Goal: Information Seeking & Learning: Learn about a topic

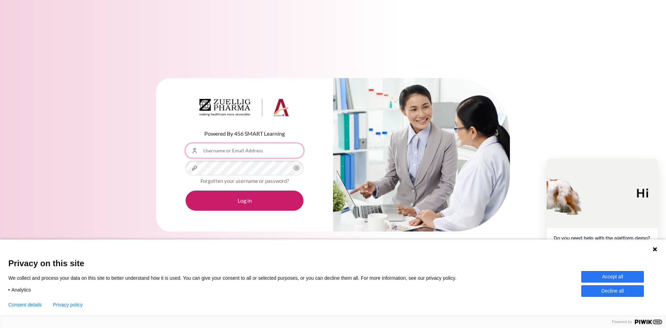
click at [235, 156] on input "Username or Email Address" at bounding box center [245, 150] width 118 height 15
type input "[EMAIL_ADDRESS][DOMAIN_NAME]"
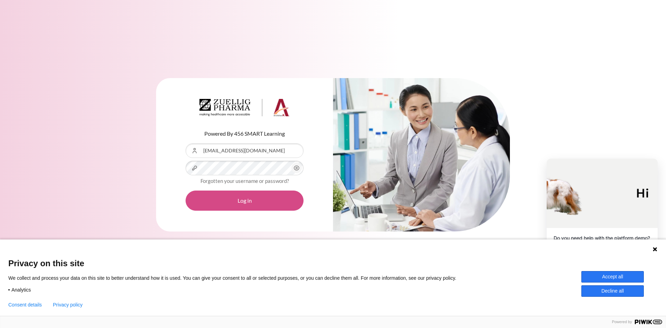
click at [227, 195] on button "Log in" at bounding box center [245, 200] width 118 height 20
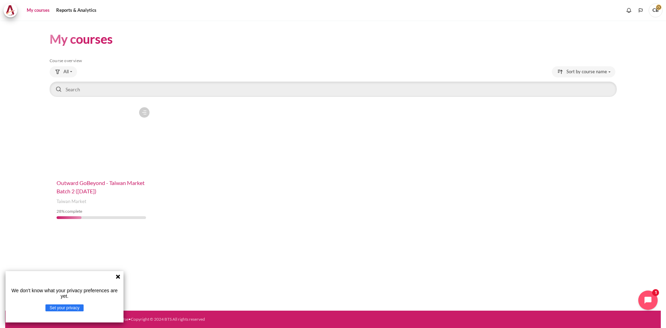
click at [138, 181] on span "Outward GoBeyond - Taiwan Market Batch 2 ([DATE])" at bounding box center [101, 186] width 88 height 15
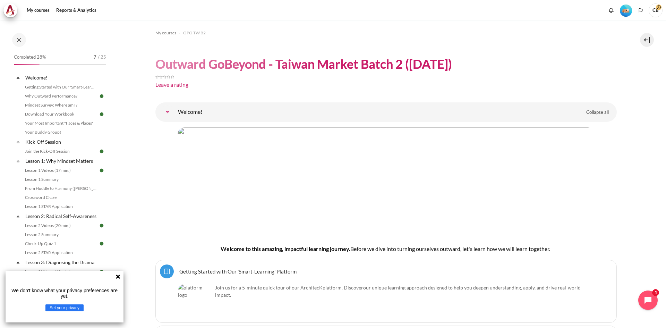
click at [119, 274] on div "We don't know what your privacy preferences are yet. Set your privacy" at bounding box center [65, 296] width 118 height 51
click at [119, 275] on icon at bounding box center [118, 276] width 4 height 4
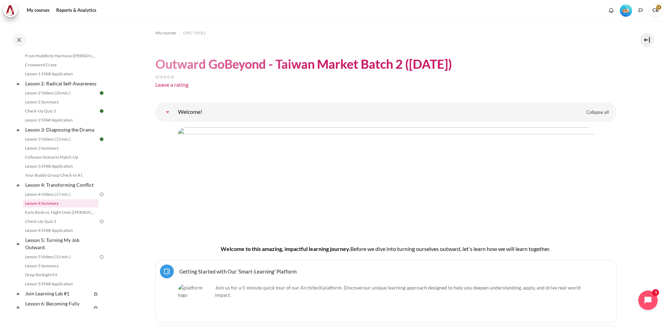
scroll to position [139, 0]
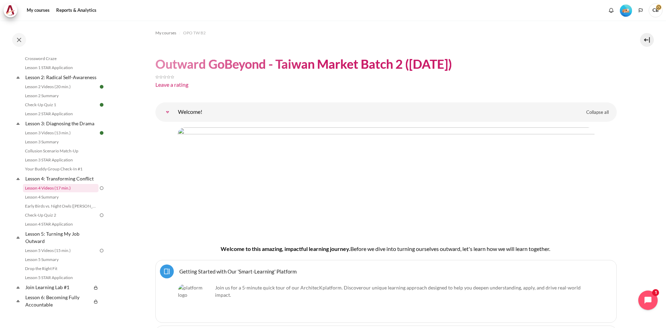
click at [76, 192] on link "Lesson 4 Videos (17 min.)" at bounding box center [61, 188] width 76 height 8
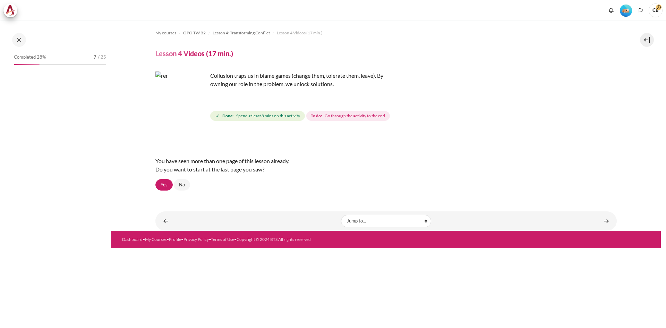
scroll to position [154, 0]
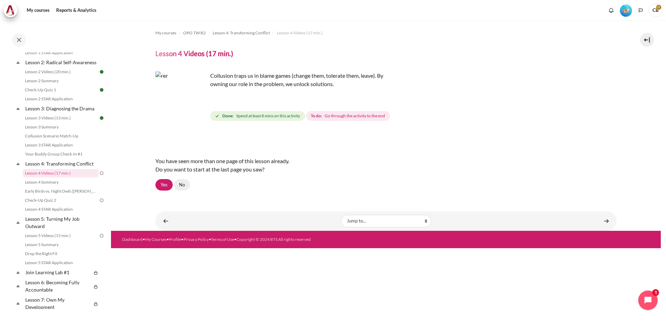
click at [176, 186] on link "No" at bounding box center [182, 185] width 16 height 12
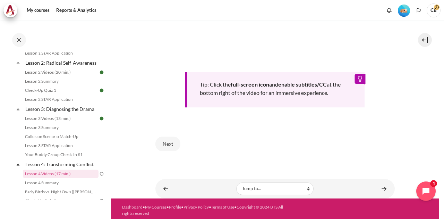
scroll to position [282, 0]
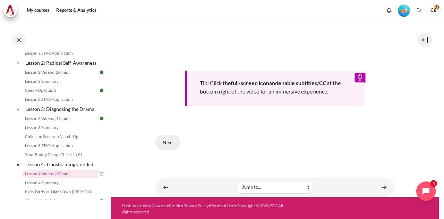
click at [169, 142] on button "Next" at bounding box center [167, 142] width 25 height 15
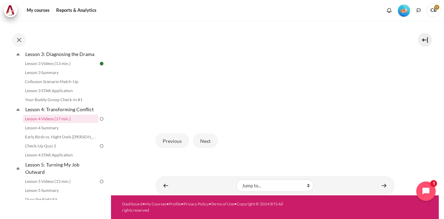
scroll to position [202, 0]
click at [210, 139] on button "Next" at bounding box center [205, 140] width 25 height 15
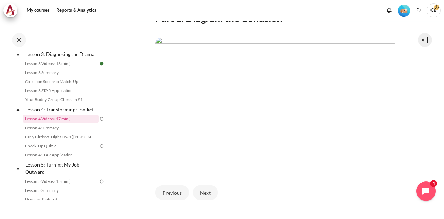
scroll to position [139, 0]
click at [211, 200] on button "Next" at bounding box center [205, 193] width 25 height 15
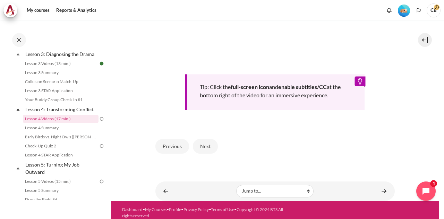
scroll to position [295, 0]
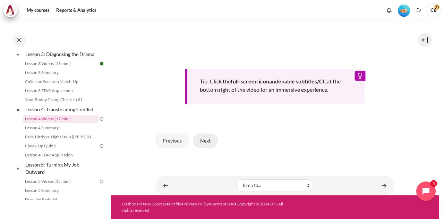
click at [212, 141] on button "Next" at bounding box center [205, 140] width 25 height 15
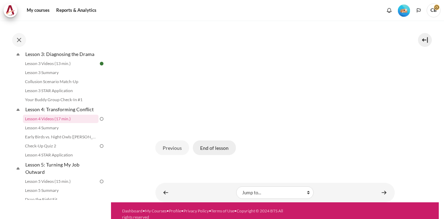
scroll to position [185, 0]
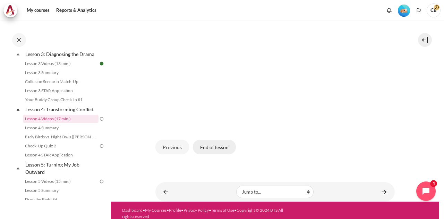
click at [223, 154] on button "End of lesson" at bounding box center [214, 146] width 43 height 15
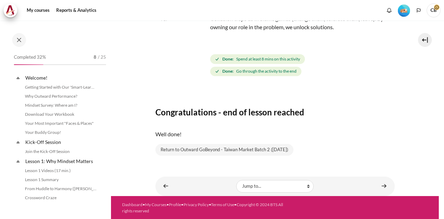
scroll to position [208, 0]
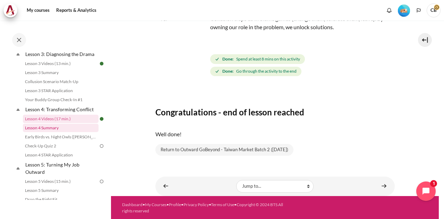
click at [44, 132] on link "Lesson 4 Summary" at bounding box center [61, 127] width 76 height 8
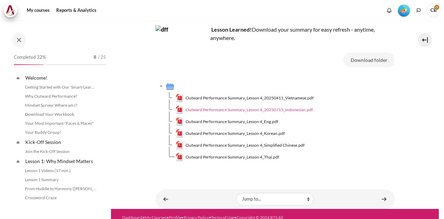
scroll to position [217, 0]
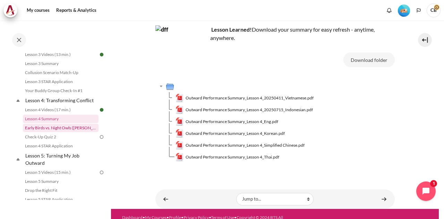
click at [53, 132] on link "Early Birds vs. Night Owls ([PERSON_NAME]'s Story)" at bounding box center [61, 127] width 76 height 8
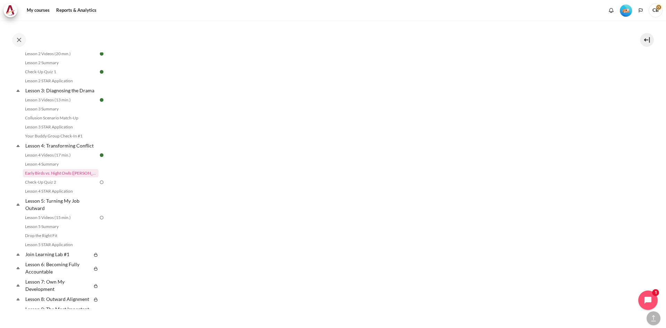
scroll to position [555, 0]
click at [68, 186] on link "Check-Up Quiz 2" at bounding box center [61, 182] width 76 height 8
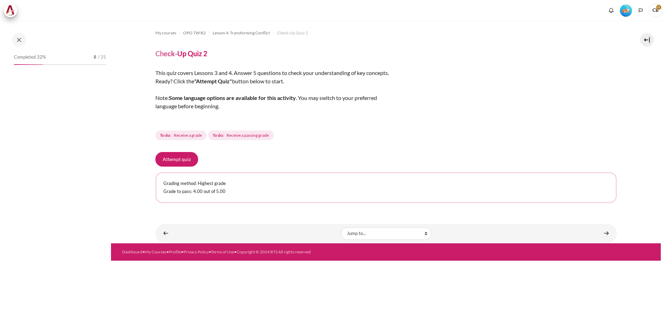
scroll to position [181, 0]
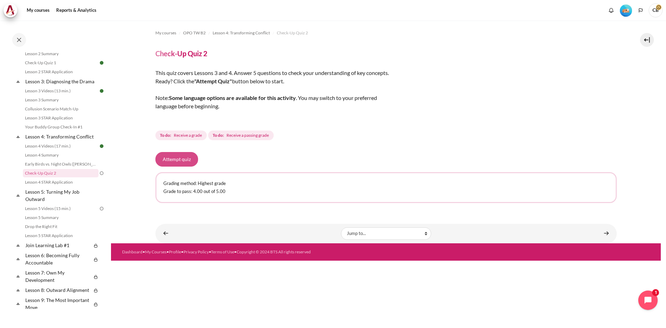
click at [188, 161] on button "Attempt quiz" at bounding box center [176, 159] width 43 height 15
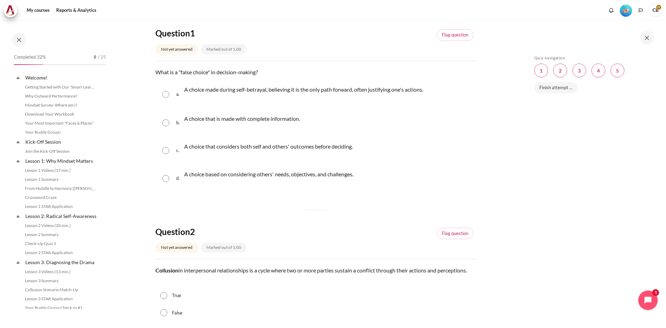
scroll to position [181, 0]
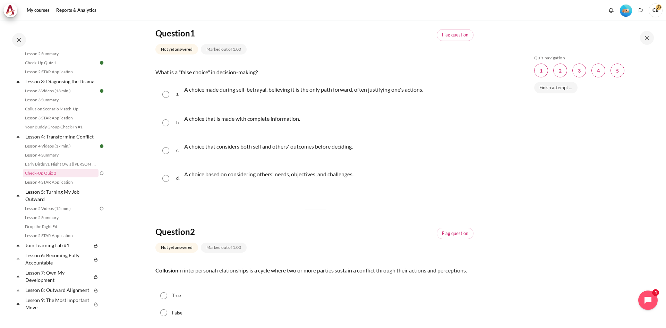
click at [165, 96] on input "Content" at bounding box center [165, 94] width 7 height 7
radio input "true"
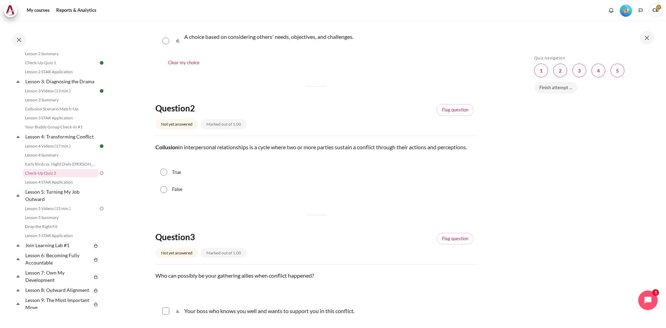
scroll to position [208, 0]
click at [162, 170] on input "True" at bounding box center [163, 170] width 7 height 7
radio input "true"
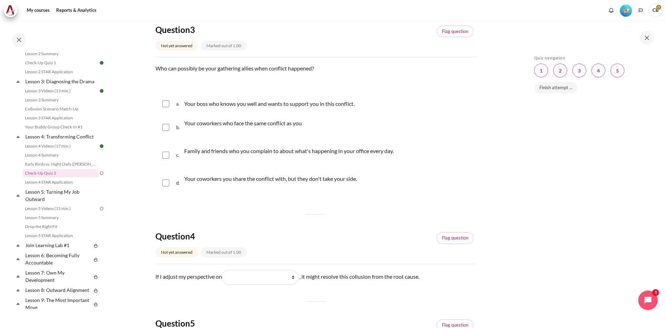
scroll to position [416, 0]
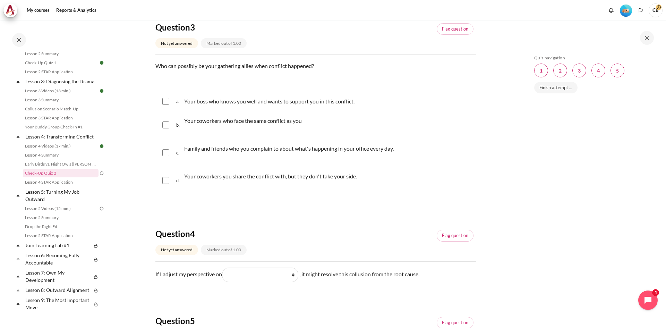
click at [163, 153] on input "Content" at bounding box center [165, 152] width 7 height 7
checkbox input "true"
click at [167, 124] on input "Content" at bounding box center [165, 124] width 7 height 7
checkbox input "true"
click at [166, 100] on input "Content" at bounding box center [165, 101] width 7 height 7
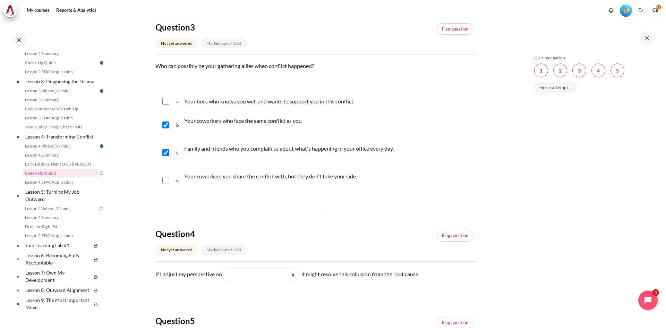
checkbox input "true"
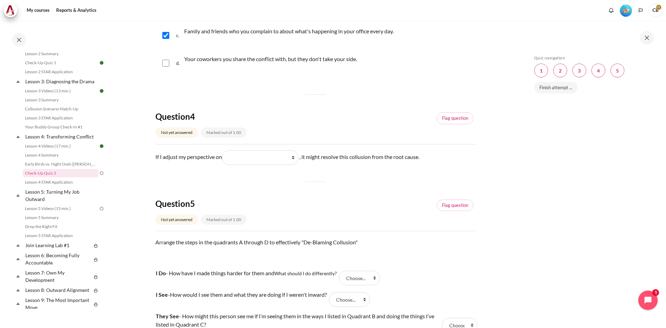
scroll to position [555, 0]
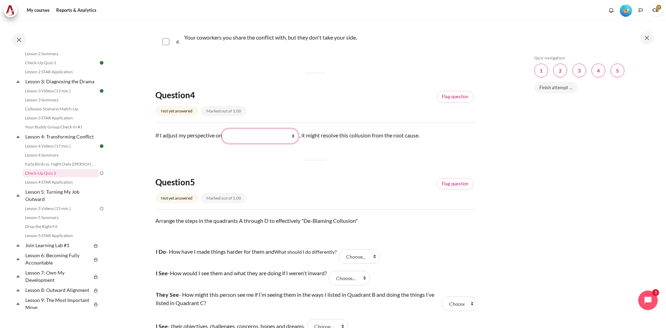
click at [237, 136] on select "What they do (他们做了什么) What I do (我做了什么) What I see and feel about what they do …" at bounding box center [260, 136] width 76 height 15
select select "2"
click at [223, 129] on select "What they do (他们做了什么) What I do (我做了什么) What I see and feel about what they do …" at bounding box center [260, 136] width 76 height 15
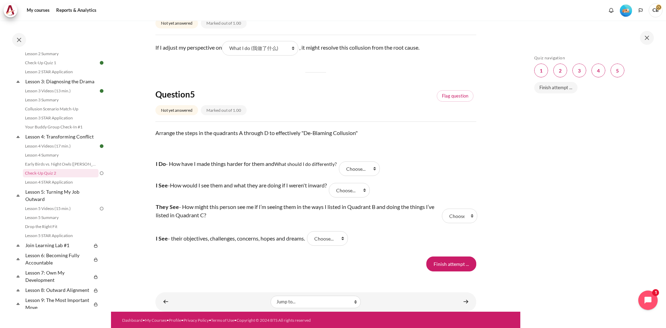
scroll to position [644, 0]
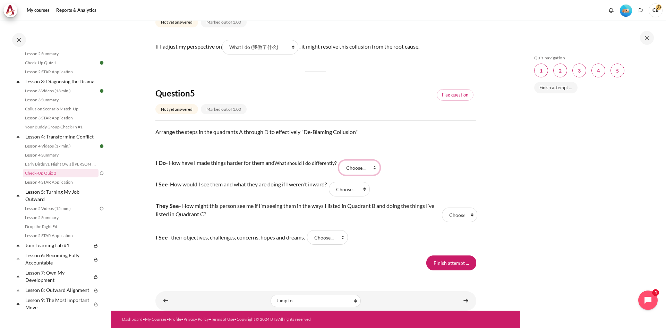
click at [350, 167] on select "Choose... C B A D" at bounding box center [359, 167] width 41 height 15
click at [445, 161] on tr "I Do - How have I made things harder for them and What should I do differently?…" at bounding box center [315, 168] width 321 height 22
click at [370, 188] on select "Choose... C B A D" at bounding box center [349, 189] width 41 height 15
select select "3"
click at [336, 182] on select "Choose... C B A D" at bounding box center [349, 189] width 41 height 15
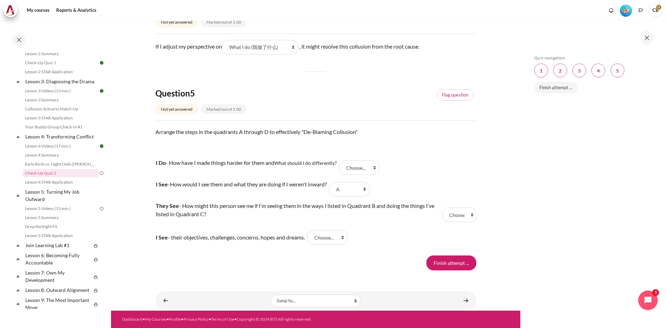
click at [368, 220] on td "They See - How might this person see me if I’m seeing them in the ways I listed…" at bounding box center [297, 215] width 285 height 30
click at [461, 214] on select "Choose... C B A D" at bounding box center [459, 214] width 35 height 15
select select "4"
click at [442, 207] on select "Choose... C B A D" at bounding box center [459, 214] width 35 height 15
click at [437, 178] on tr "I Do - How have I made things harder for them and What should I do differently?…" at bounding box center [315, 168] width 321 height 22
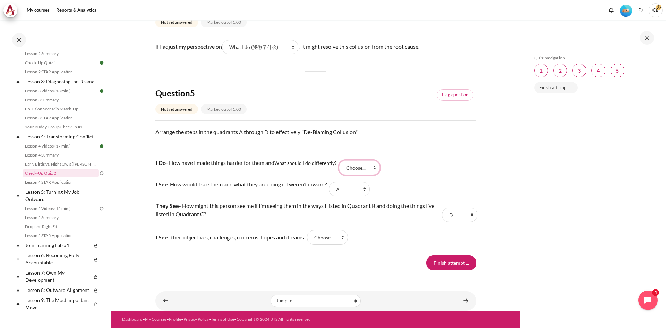
click at [375, 169] on select "Choose... C B A D" at bounding box center [359, 167] width 41 height 15
select select "1"
click at [341, 160] on select "Choose... C B A D" at bounding box center [359, 167] width 41 height 15
click at [375, 231] on tr "I See - their objectives, challenges, concerns, hopes and dreams. Answer 4 Ques…" at bounding box center [315, 237] width 321 height 15
click at [343, 239] on select "Choose... C B A D" at bounding box center [327, 237] width 41 height 15
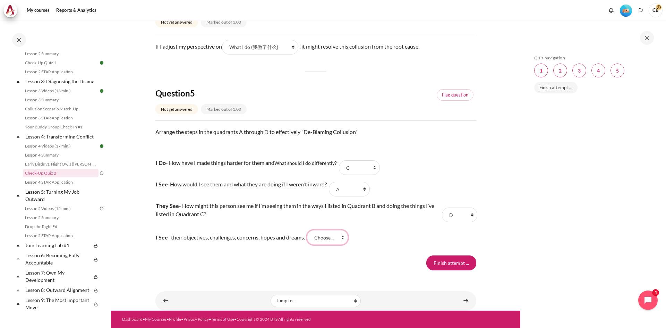
select select "2"
click at [313, 230] on select "Choose... C B A D" at bounding box center [327, 237] width 41 height 15
click at [433, 264] on input "Finish attempt ..." at bounding box center [451, 262] width 50 height 15
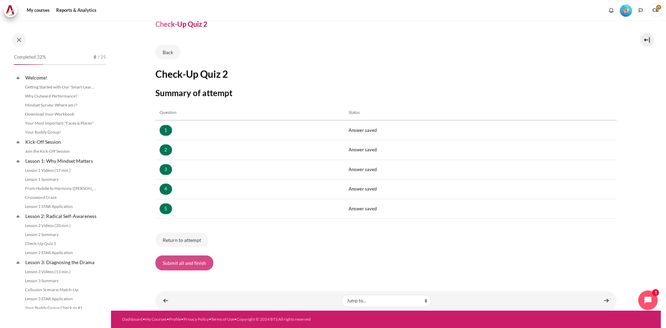
scroll to position [181, 0]
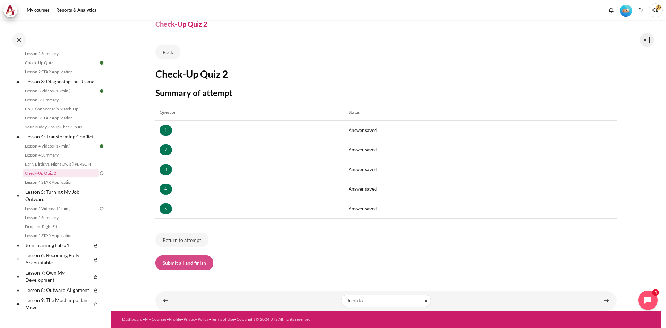
click at [196, 268] on button "Submit all and finish" at bounding box center [184, 262] width 58 height 15
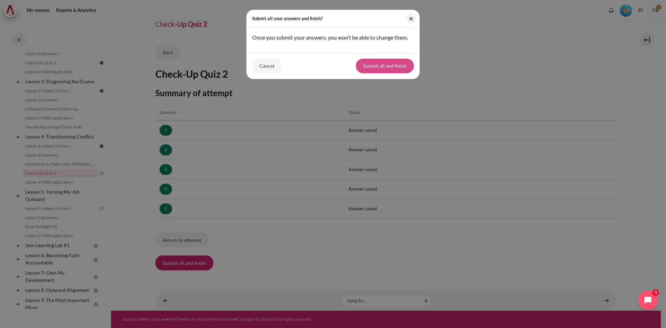
click at [386, 69] on button "Submit all and finish" at bounding box center [385, 66] width 58 height 15
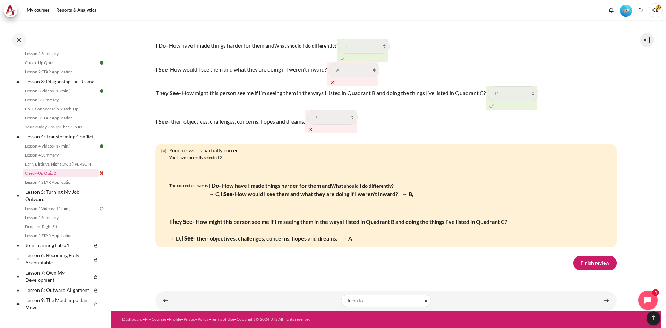
scroll to position [1281, 0]
click at [595, 263] on link "Finish review" at bounding box center [594, 263] width 43 height 15
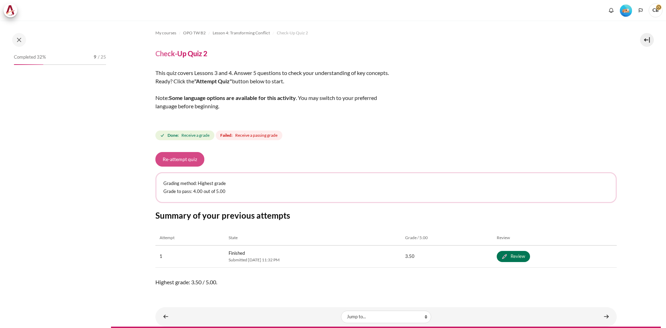
click at [184, 159] on button "Re-attempt quiz" at bounding box center [179, 159] width 49 height 15
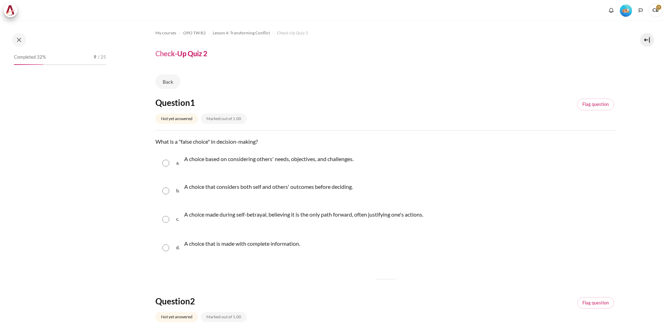
scroll to position [181, 0]
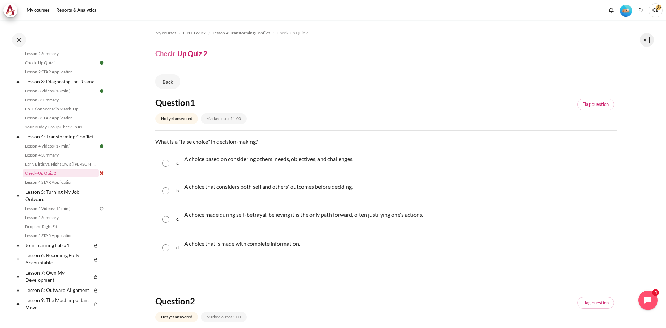
click at [168, 221] on input "Content" at bounding box center [165, 219] width 7 height 7
radio input "true"
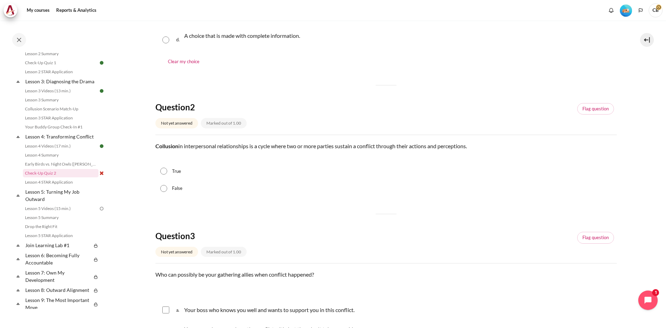
scroll to position [208, 0]
click at [161, 170] on input "True" at bounding box center [163, 170] width 7 height 7
radio input "true"
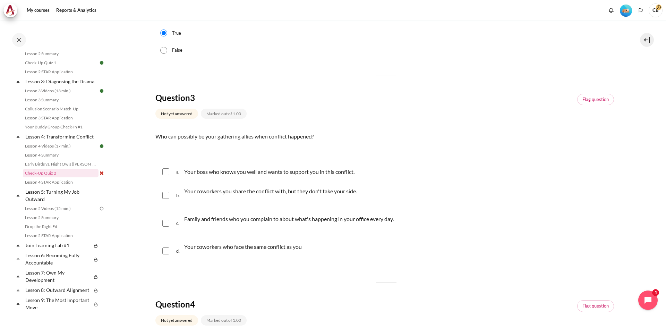
scroll to position [347, 0]
click at [164, 170] on input "Content" at bounding box center [165, 170] width 7 height 7
checkbox input "true"
click at [165, 222] on input "Content" at bounding box center [165, 222] width 7 height 7
checkbox input "true"
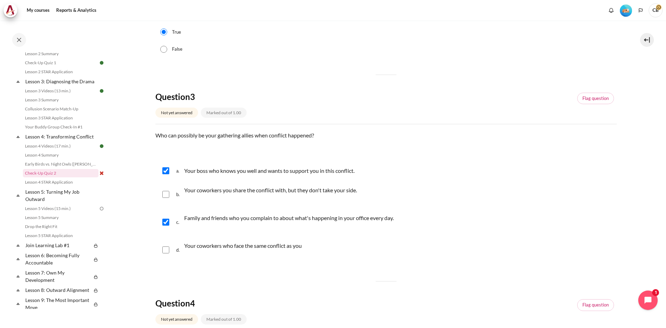
click at [168, 250] on input "Content" at bounding box center [165, 249] width 7 height 7
checkbox input "true"
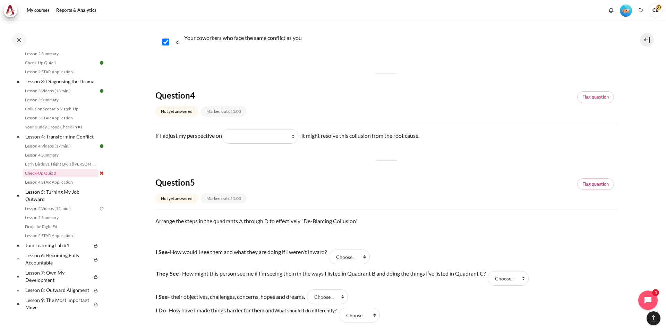
scroll to position [555, 0]
click at [269, 142] on select "What they see and feel (他们看到什么) What they do (他们做了什么) What I see and feel about…" at bounding box center [260, 136] width 76 height 15
select select "3"
click at [223, 129] on select "What they see and feel (他们看到什么) What they do (他们做了什么) What I see and feel about…" at bounding box center [260, 136] width 76 height 15
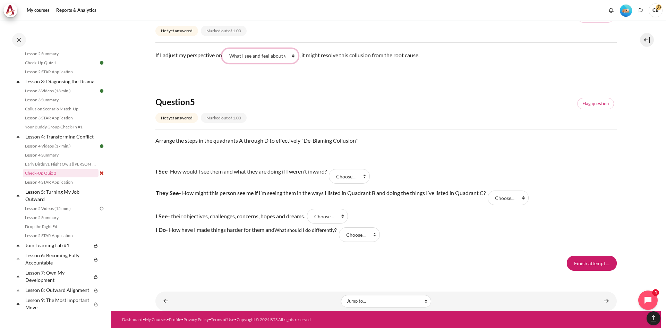
scroll to position [636, 0]
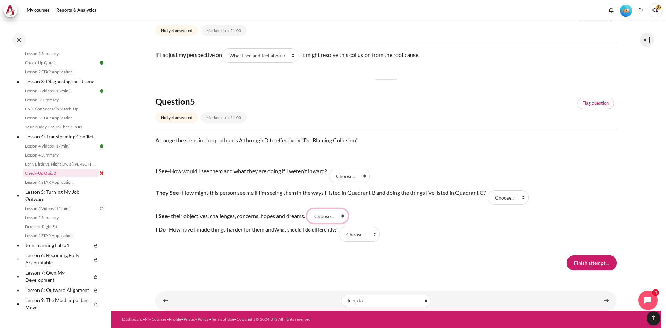
click at [333, 214] on select "Choose... B D A C" at bounding box center [327, 215] width 41 height 15
select select "3"
click at [313, 208] on select "Choose... B D A C" at bounding box center [327, 215] width 41 height 15
click at [492, 196] on select "Choose... B D A C" at bounding box center [508, 197] width 41 height 15
select select "2"
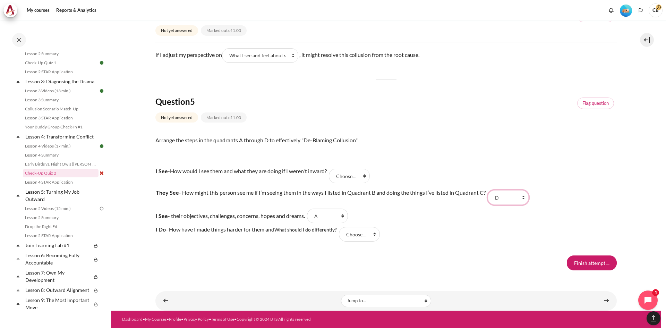
click at [491, 190] on select "Choose... B D A C" at bounding box center [508, 197] width 41 height 15
click at [437, 220] on tr "I See - their objectives, challenges, concerns, hopes and dreams. Answer 3 Ques…" at bounding box center [341, 215] width 372 height 15
click at [368, 237] on select "Choose... B D A C" at bounding box center [359, 234] width 41 height 15
select select "1"
click at [341, 227] on select "Choose... B D A C" at bounding box center [359, 234] width 41 height 15
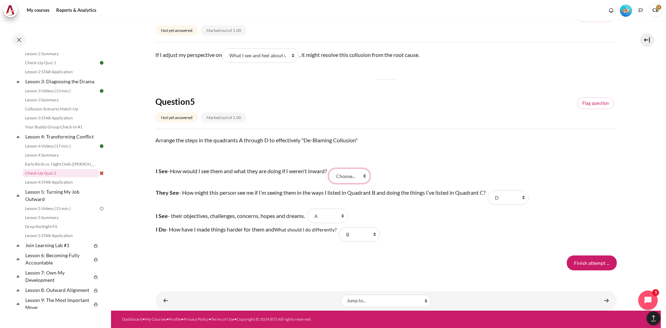
click at [360, 176] on select "Choose... B D A C" at bounding box center [349, 176] width 41 height 15
select select "4"
click at [336, 169] on select "Choose... B D A C" at bounding box center [349, 176] width 41 height 15
click at [448, 229] on tr "I Do - How have I made things harder for them and What should I do differently?…" at bounding box center [341, 234] width 372 height 22
click at [575, 259] on input "Finish attempt ..." at bounding box center [592, 262] width 50 height 15
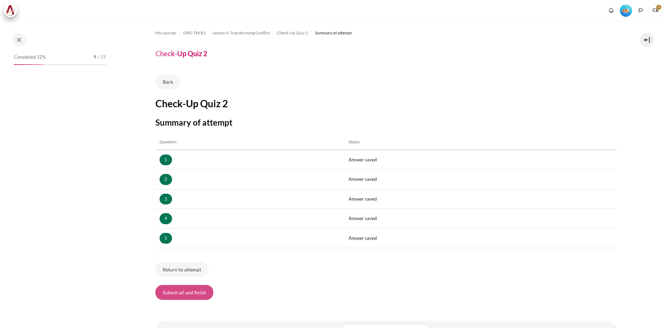
click at [193, 289] on button "Submit all and finish" at bounding box center [184, 292] width 58 height 15
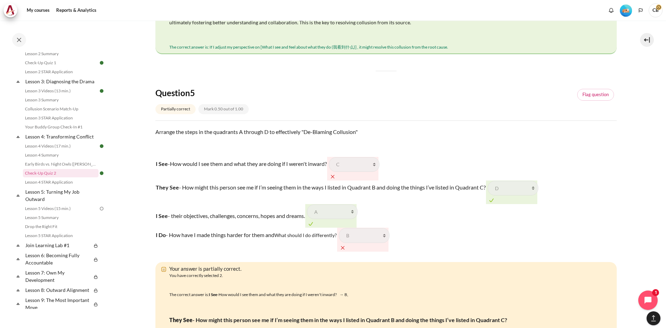
scroll to position [1296, 0]
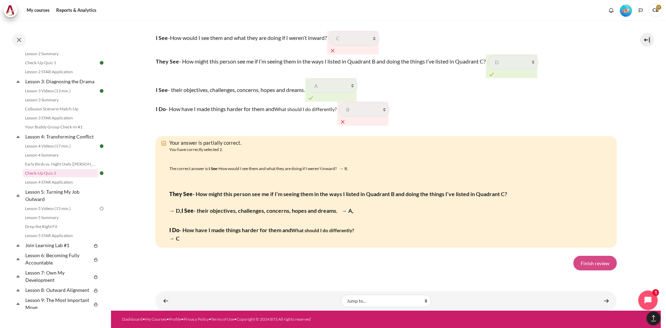
click at [595, 269] on link "Finish review" at bounding box center [594, 263] width 43 height 15
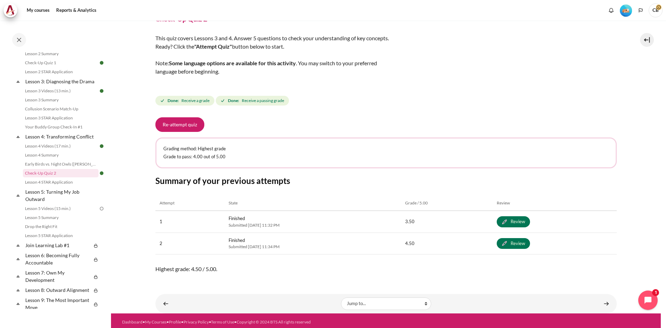
scroll to position [37, 0]
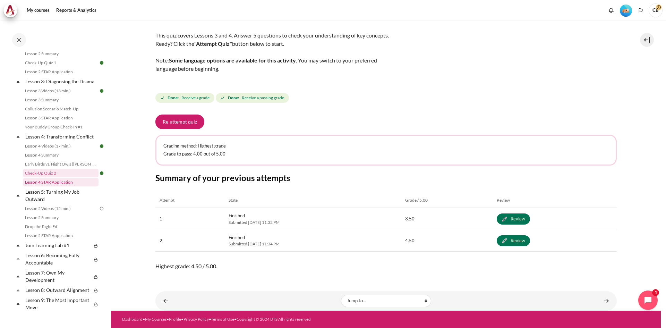
click at [37, 186] on link "Lesson 4 STAR Application" at bounding box center [61, 182] width 76 height 8
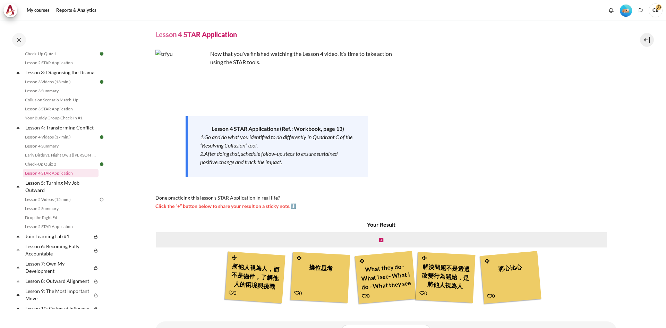
scroll to position [49, 0]
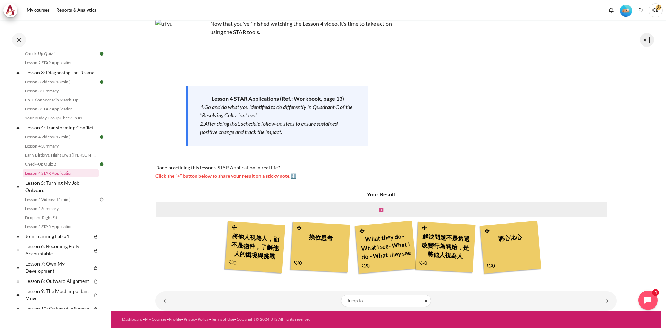
click at [380, 212] on icon "Content" at bounding box center [381, 209] width 4 height 5
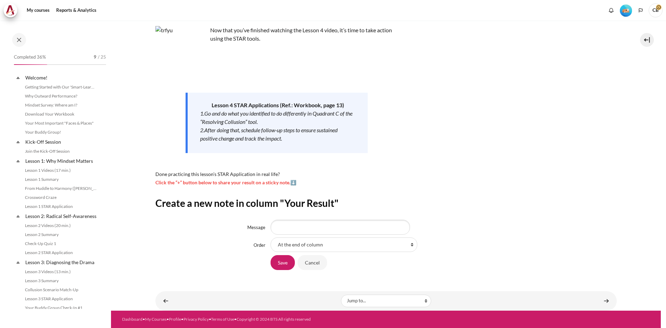
scroll to position [190, 0]
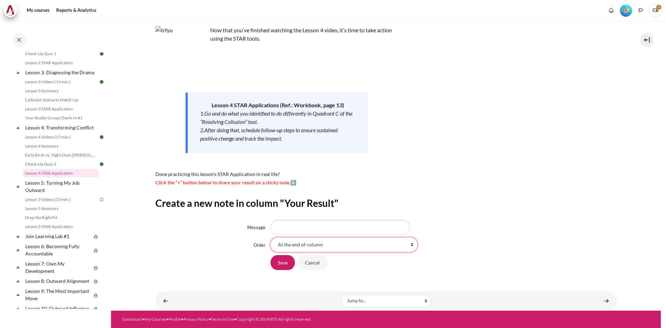
click at [334, 247] on select "At the end of column First place in column After '將他人視為人，而不是物件，了解他人的困境與挑戰' Afte…" at bounding box center [344, 244] width 147 height 15
click at [271, 237] on select "At the end of column First place in column After '將他人視為人，而不是物件，了解他人的困境與挑戰' Afte…" at bounding box center [344, 244] width 147 height 15
click at [321, 229] on input "Message" at bounding box center [340, 227] width 139 height 15
click at [474, 213] on div "Create a new note in column "Your Result" Message Order At the end of column Fi…" at bounding box center [385, 234] width 461 height 74
click at [326, 223] on input "Message" at bounding box center [340, 227] width 139 height 15
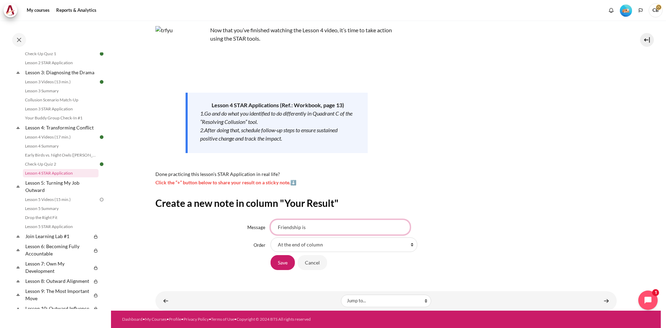
type input "Friendship"
type input "Less stress and more getting along"
click at [280, 265] on input "Save" at bounding box center [283, 262] width 24 height 15
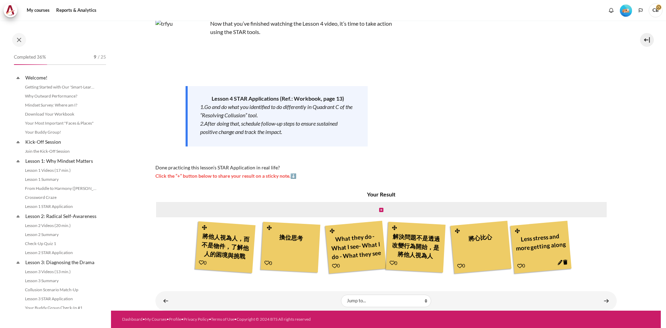
scroll to position [190, 0]
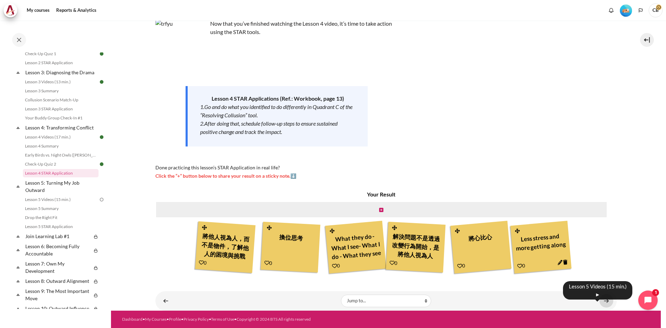
click at [604, 301] on link "Content" at bounding box center [606, 301] width 14 height 14
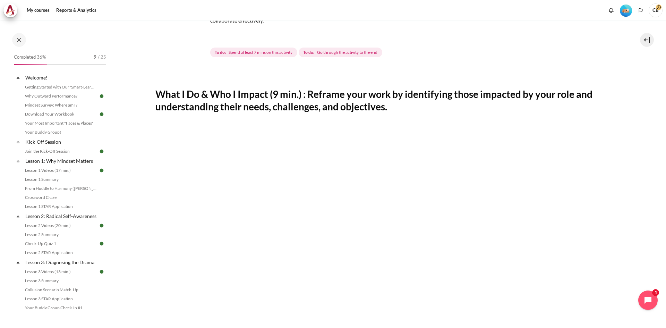
scroll to position [62, 0]
drag, startPoint x: 446, startPoint y: 110, endPoint x: 449, endPoint y: 112, distance: 4.0
click at [448, 112] on h2 "What I Do & Who I Impact (9 min.) : Reframe your work by identifying those impa…" at bounding box center [385, 101] width 461 height 25
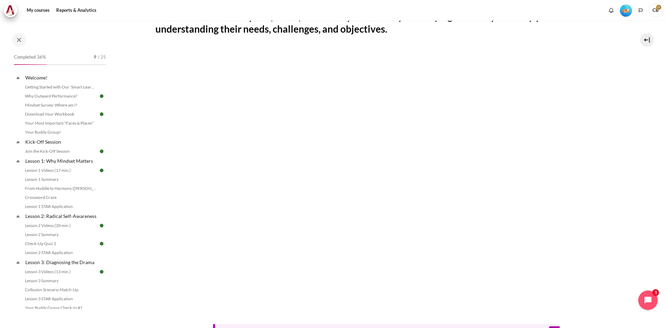
scroll to position [271, 0]
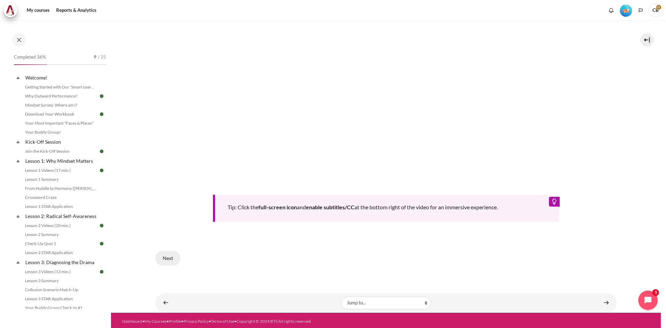
click at [172, 256] on button "Next" at bounding box center [167, 258] width 25 height 15
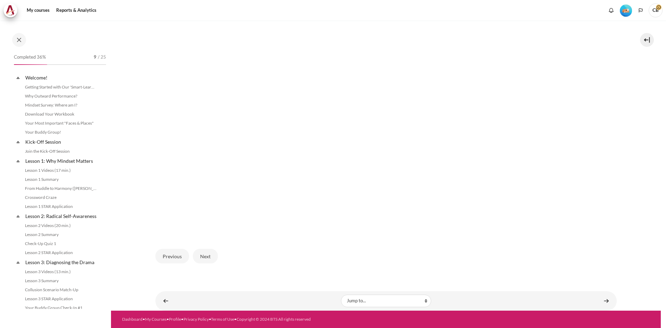
scroll to position [216, 0]
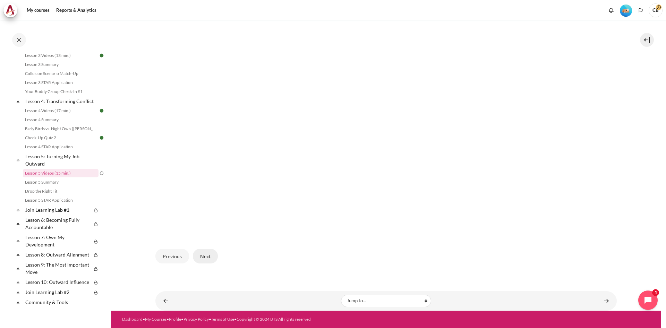
click at [208, 256] on button "Next" at bounding box center [205, 256] width 25 height 15
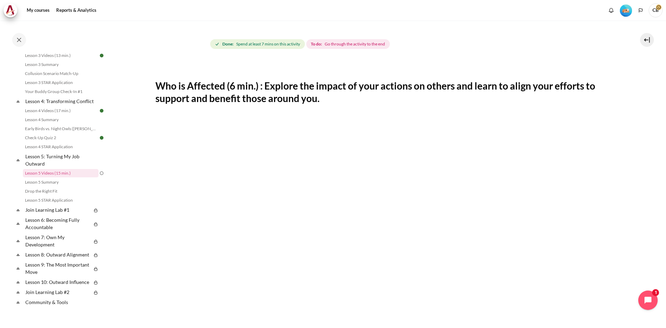
scroll to position [69, 0]
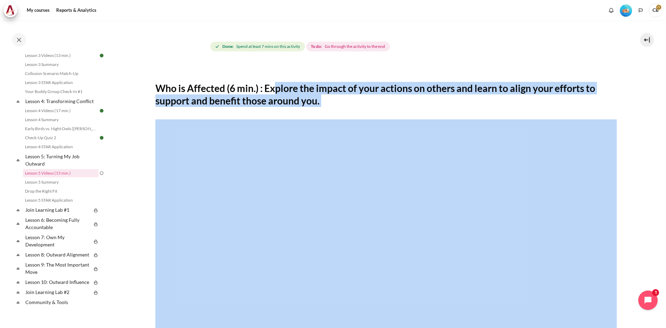
drag, startPoint x: 296, startPoint y: 92, endPoint x: 595, endPoint y: 101, distance: 298.5
click at [615, 107] on section "My courses OPO TW B2 Lesson 5: Turning My Job Outward Lesson 5 Videos (15 min.)…" at bounding box center [386, 232] width 550 height 563
click at [588, 97] on h2 "Who is Affected (6 min.) : Explore the impact of your actions on others and lea…" at bounding box center [385, 94] width 461 height 25
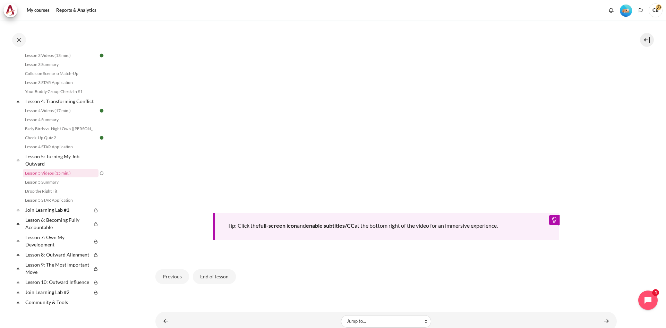
scroll to position [271, 0]
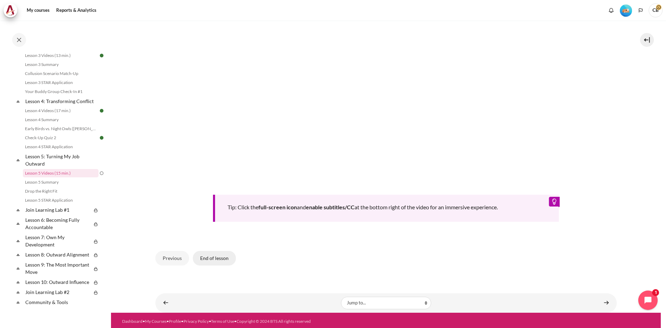
click at [225, 258] on button "End of lesson" at bounding box center [214, 258] width 43 height 15
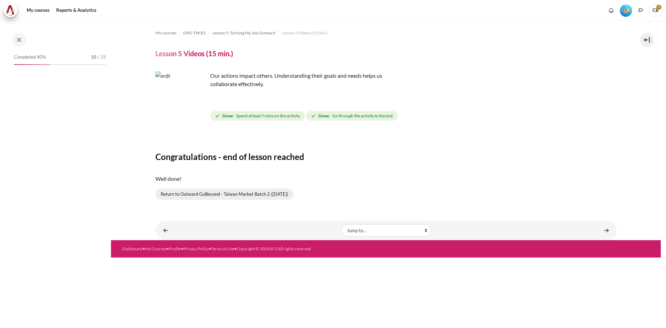
scroll to position [216, 0]
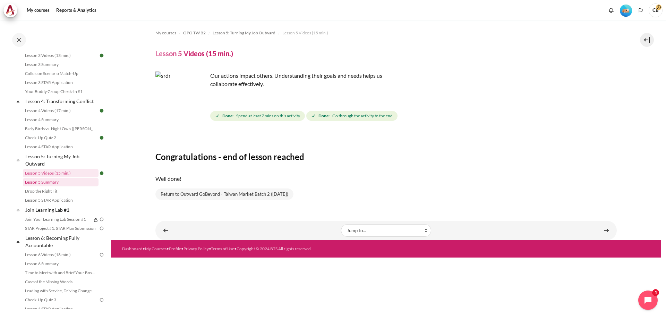
click at [71, 186] on link "Lesson 5 Summary" at bounding box center [61, 182] width 76 height 8
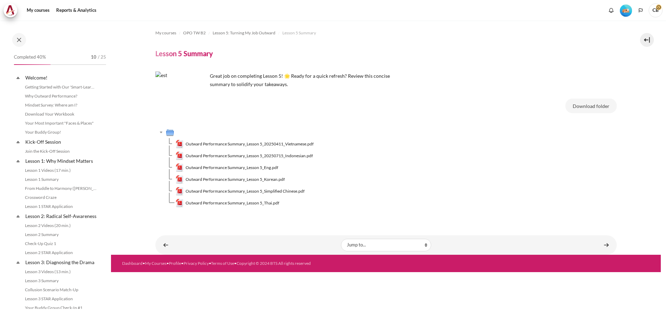
scroll to position [225, 0]
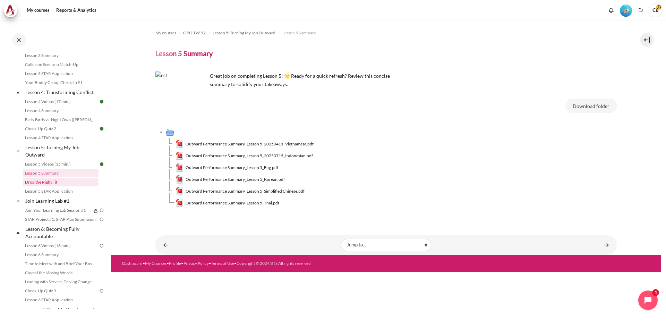
click at [53, 186] on link "Drop the Right Fit" at bounding box center [61, 182] width 76 height 8
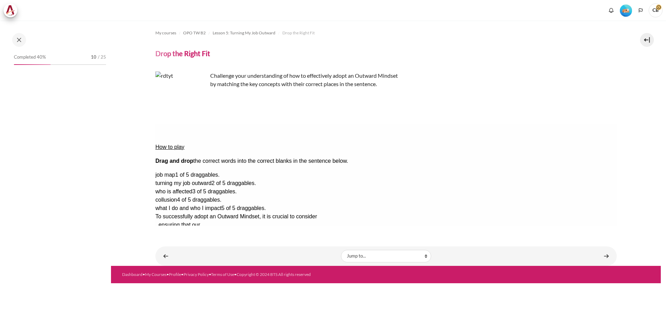
scroll to position [234, 0]
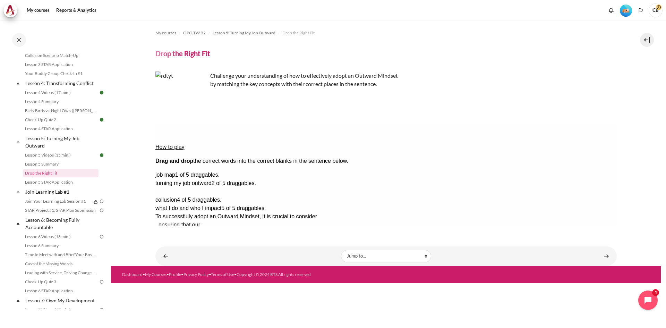
drag, startPoint x: 589, startPoint y: 179, endPoint x: 369, endPoint y: 153, distance: 221.4
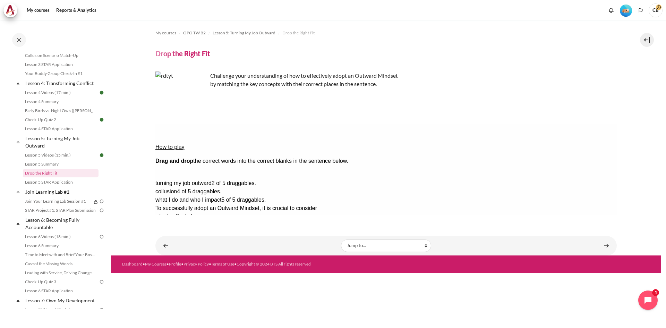
drag, startPoint x: 564, startPoint y: 154, endPoint x: 471, endPoint y: 152, distance: 92.7
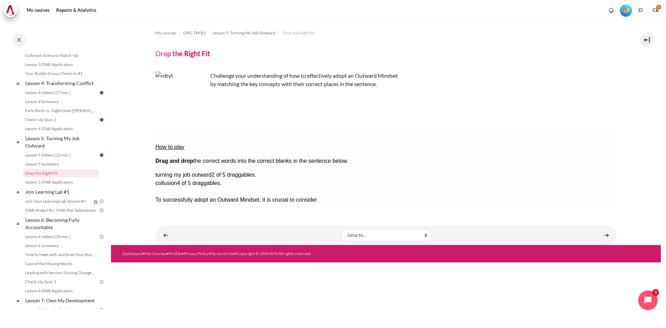
drag, startPoint x: 552, startPoint y: 176, endPoint x: 448, endPoint y: 166, distance: 103.9
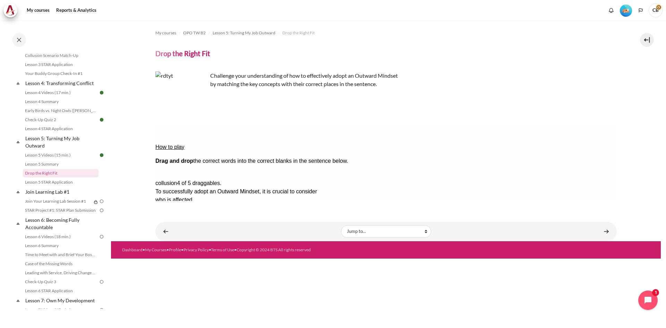
drag, startPoint x: 567, startPoint y: 153, endPoint x: 308, endPoint y: 162, distance: 259.3
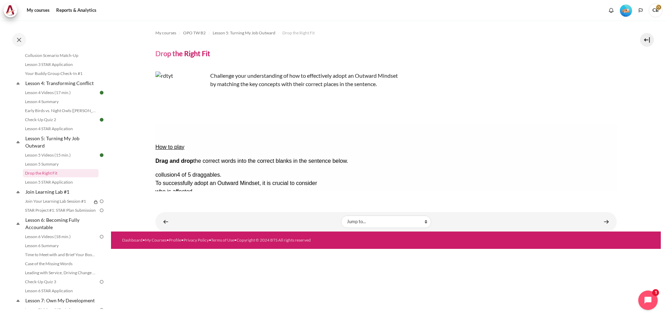
click at [174, 255] on button "Check Check the answers. The responses will be marked as correct, incorrect, or…" at bounding box center [164, 258] width 19 height 7
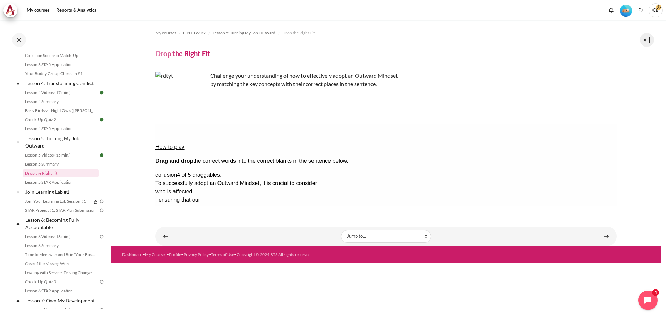
click at [206, 276] on button "Retry Retry the task. Reset all responses and start the task over again." at bounding box center [197, 279] width 17 height 7
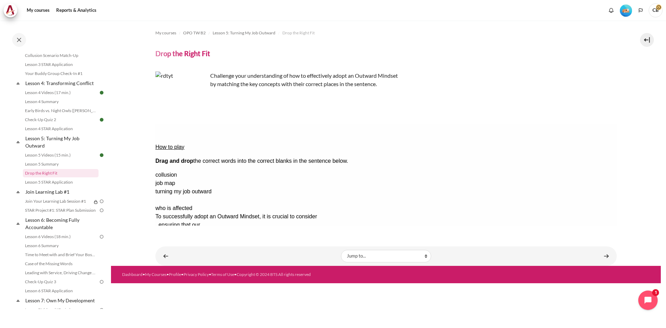
drag, startPoint x: 594, startPoint y: 188, endPoint x: 370, endPoint y: 154, distance: 226.4
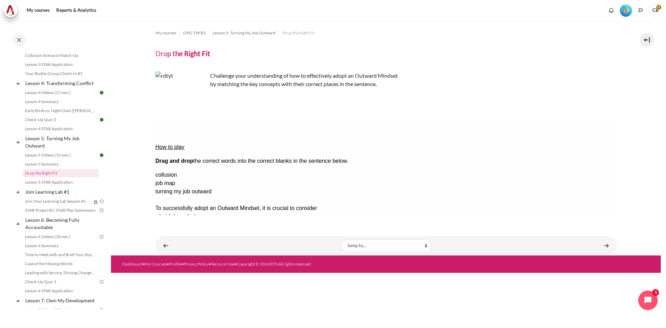
drag, startPoint x: 581, startPoint y: 186, endPoint x: 449, endPoint y: 162, distance: 134.7
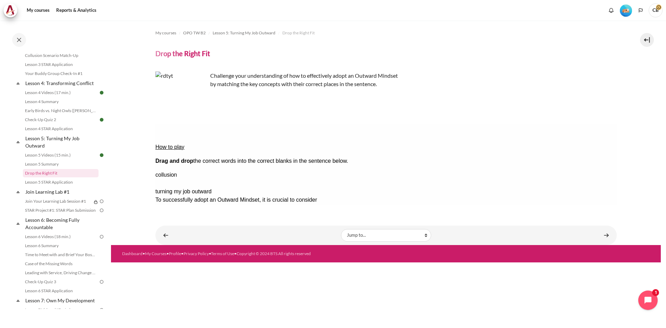
drag, startPoint x: 577, startPoint y: 164, endPoint x: 466, endPoint y: 148, distance: 112.2
drag, startPoint x: 542, startPoint y: 154, endPoint x: 445, endPoint y: 151, distance: 97.5
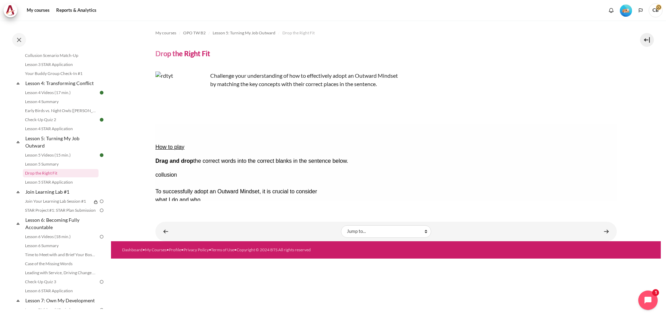
drag, startPoint x: 579, startPoint y: 167, endPoint x: 310, endPoint y: 164, distance: 268.2
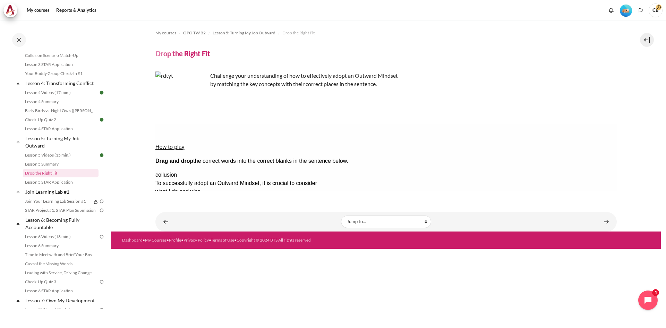
click at [174, 255] on button "Check Check the answers. The responses will be marked as correct, incorrect, or…" at bounding box center [164, 258] width 19 height 7
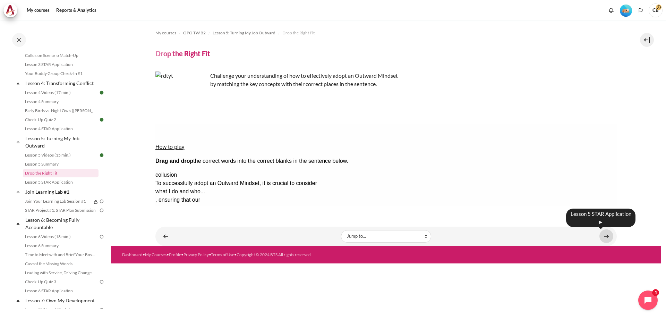
click at [610, 238] on link "Content" at bounding box center [606, 236] width 14 height 14
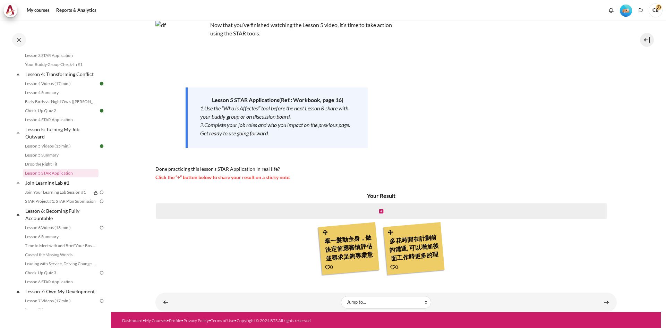
scroll to position [49, 0]
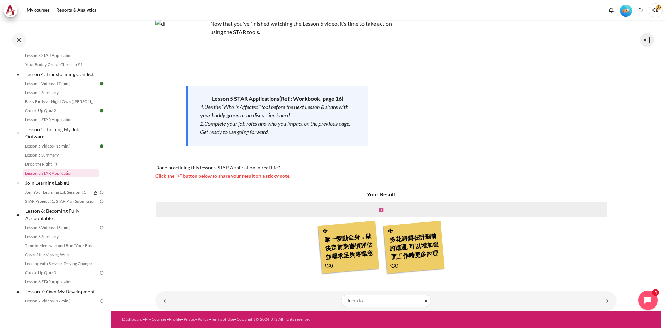
click at [380, 209] on icon "Content" at bounding box center [381, 209] width 4 height 5
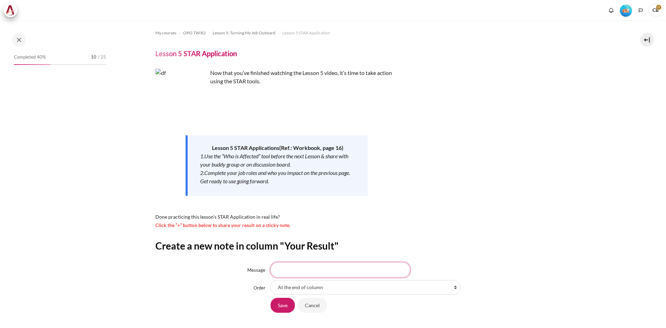
click at [332, 263] on input "Message" at bounding box center [340, 269] width 139 height 15
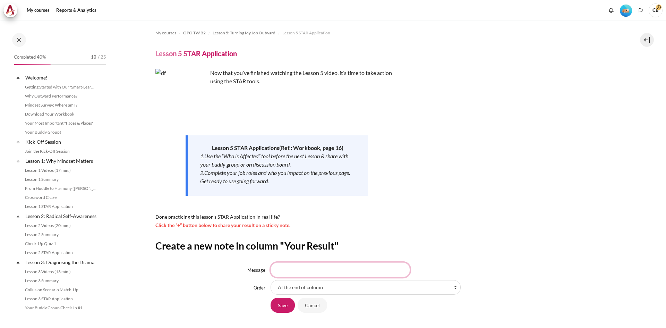
scroll to position [243, 0]
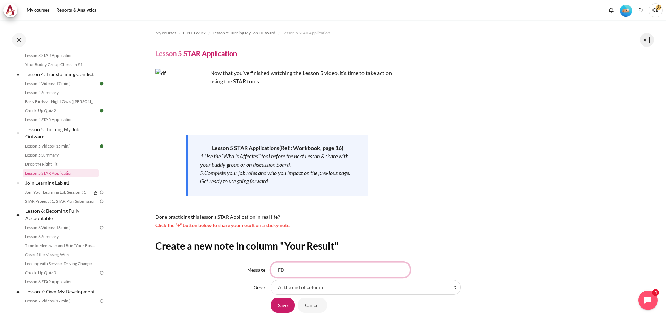
type input "F"
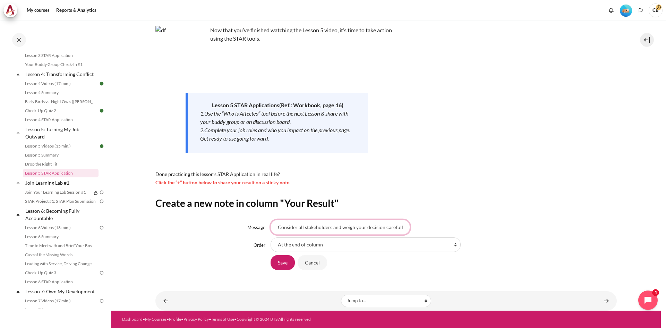
scroll to position [0, 4]
type input "Consider all stakeholders and weigh your decision carefully."
click at [288, 261] on input "Save" at bounding box center [283, 262] width 24 height 15
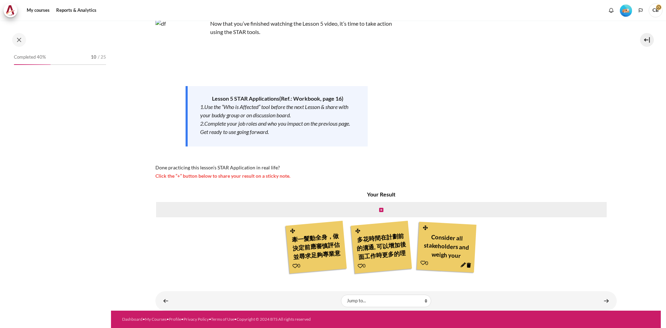
scroll to position [243, 0]
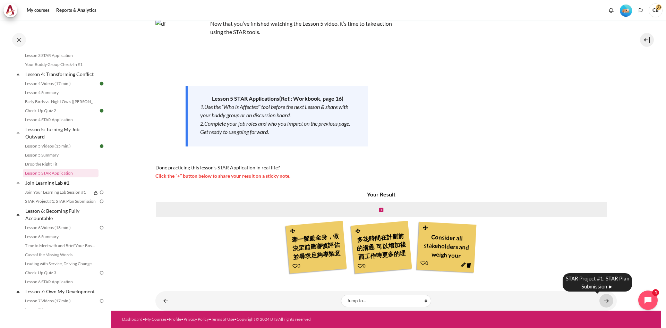
click at [602, 300] on link "Content" at bounding box center [606, 301] width 14 height 14
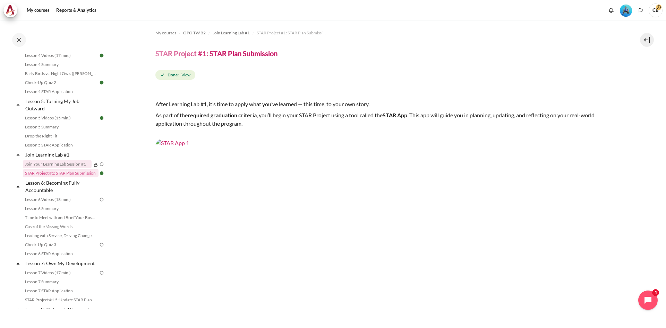
click at [76, 168] on link "Join Your Learning Lab Session #1" at bounding box center [57, 164] width 69 height 8
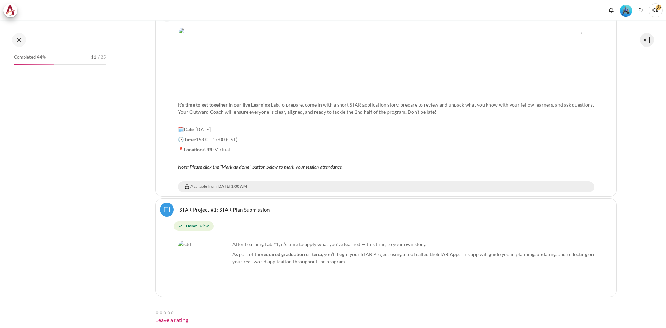
scroll to position [262, 0]
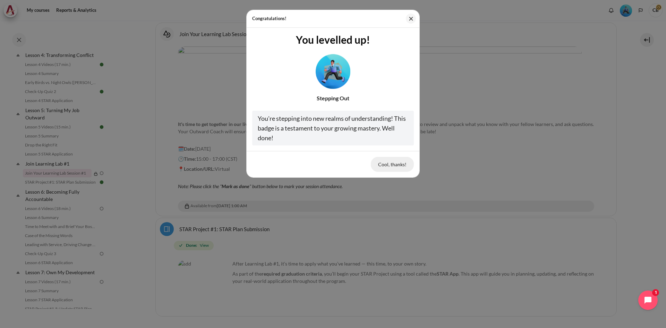
click at [390, 165] on button "Cool, thanks!" at bounding box center [392, 164] width 43 height 15
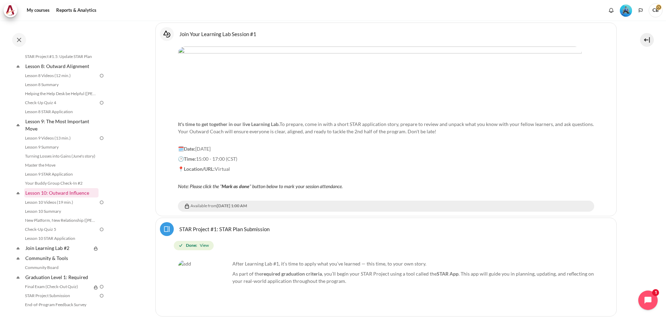
scroll to position [586, 0]
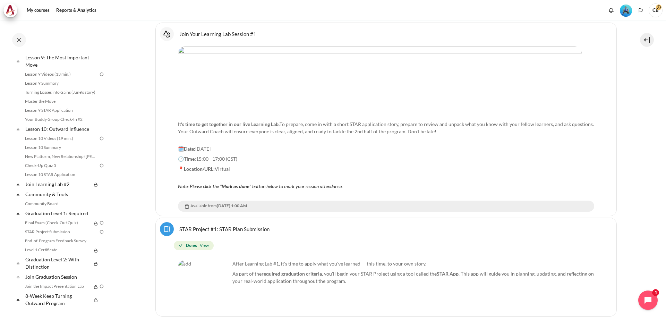
click at [621, 13] on img "Level #3" at bounding box center [626, 11] width 12 height 12
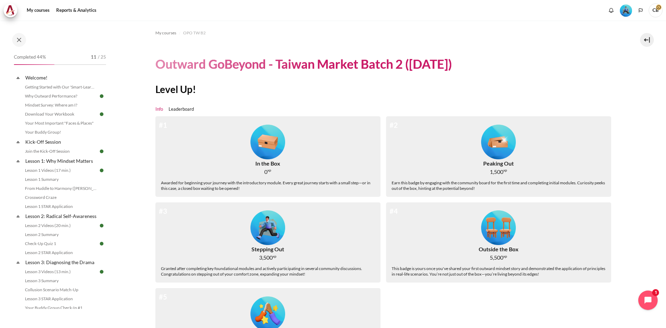
click at [659, 11] on span "CB" at bounding box center [656, 10] width 14 height 14
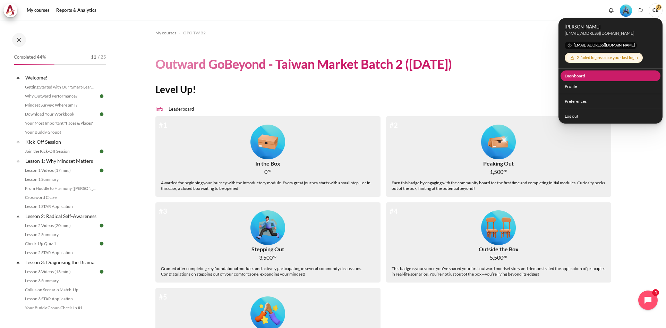
click at [586, 78] on link "Dashboard" at bounding box center [611, 75] width 100 height 11
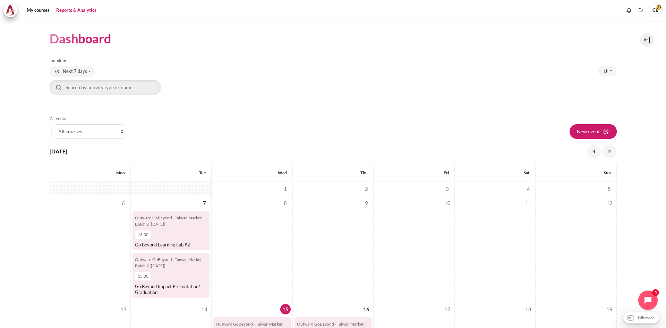
click at [65, 10] on link "Reports & Analytics" at bounding box center [76, 10] width 45 height 14
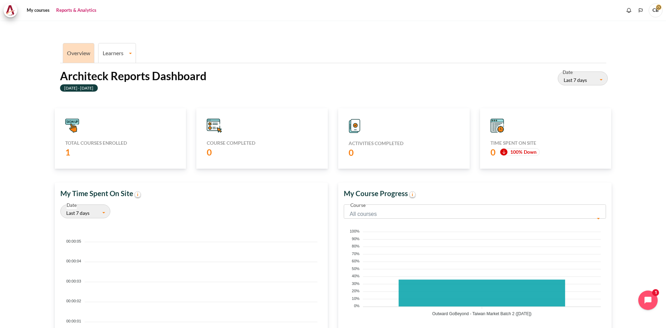
click at [115, 56] on link "Learners" at bounding box center [117, 53] width 37 height 7
click at [116, 71] on link "Learner Course Progress" at bounding box center [117, 77] width 33 height 23
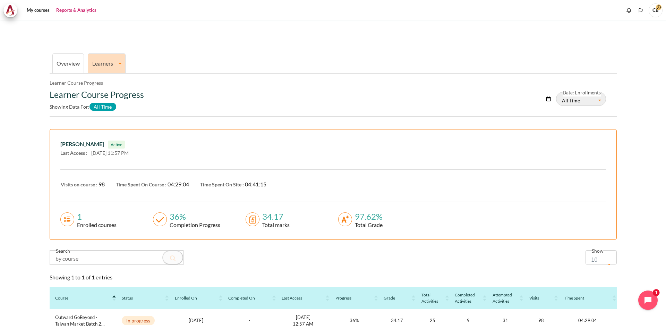
click at [78, 66] on link "Overview" at bounding box center [68, 63] width 23 height 7
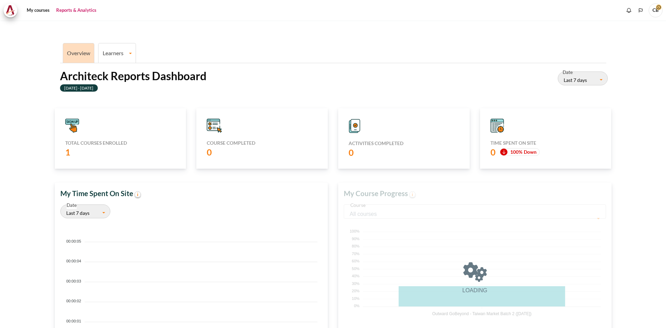
scroll to position [138, 266]
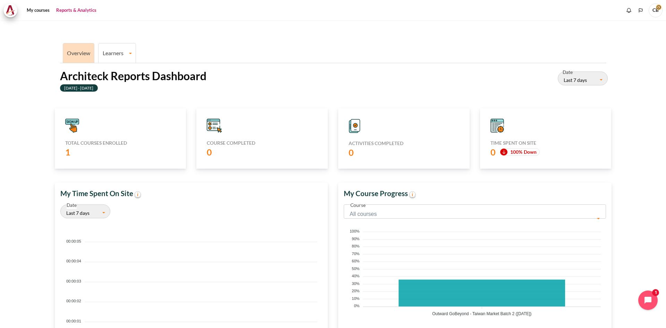
click at [125, 57] on li "Learners Learner Course Progress" at bounding box center [117, 53] width 38 height 20
click at [114, 76] on link "Learner Course Progress" at bounding box center [117, 77] width 33 height 23
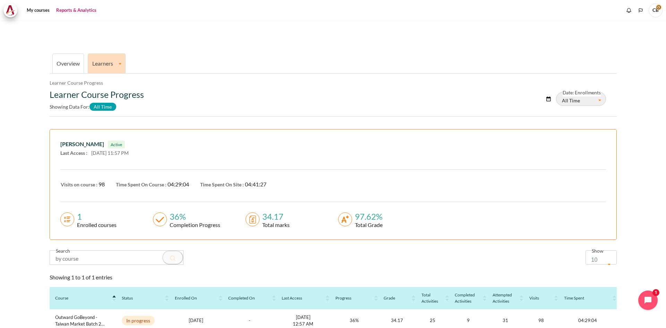
click at [584, 103] on button "All Time" at bounding box center [581, 99] width 50 height 14
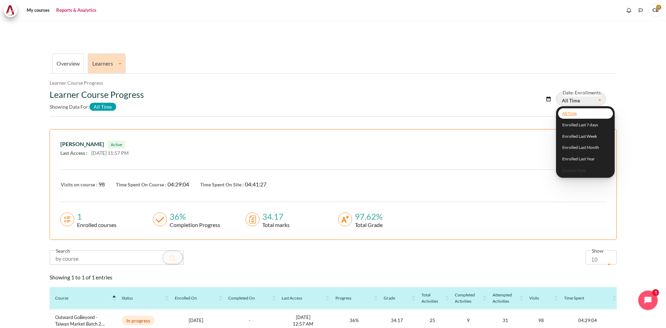
click at [380, 101] on div "Learner Course Progress Showing data for: All Time" at bounding box center [239, 101] width 378 height 24
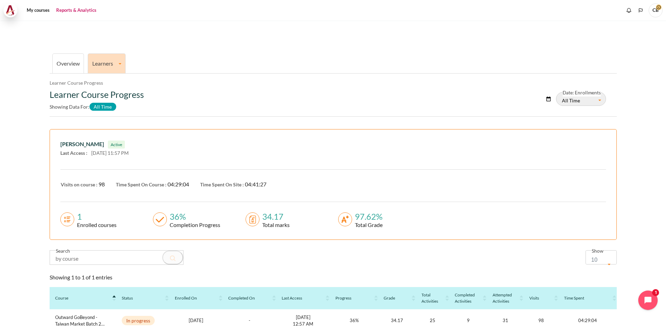
click at [8, 10] on img at bounding box center [11, 10] width 10 height 10
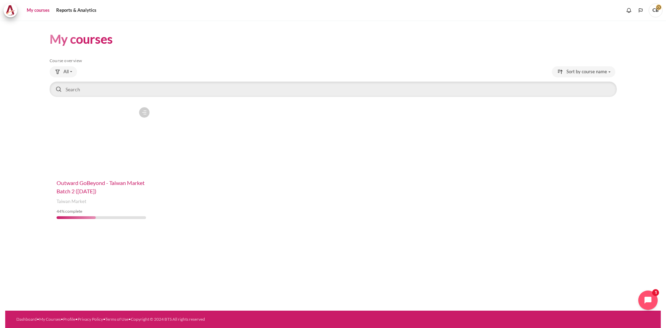
click at [123, 182] on span "Outward GoBeyond - Taiwan Market Batch 2 ([DATE])" at bounding box center [101, 186] width 88 height 15
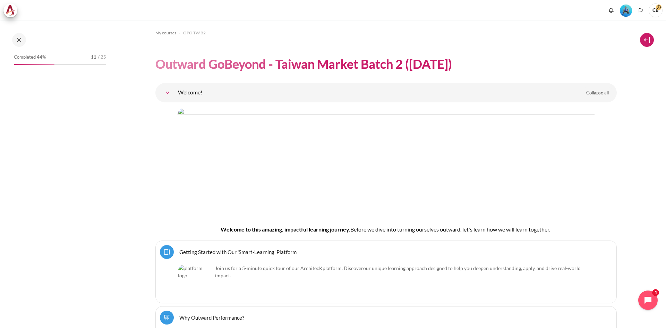
click at [642, 39] on button at bounding box center [647, 40] width 14 height 14
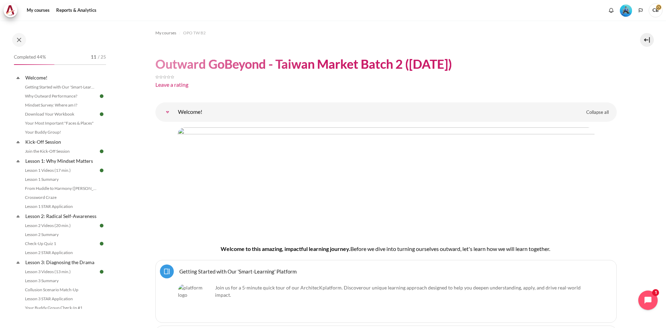
click at [645, 38] on button at bounding box center [647, 40] width 14 height 14
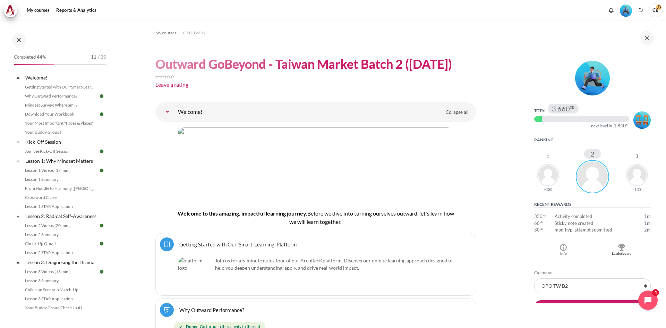
scroll to position [32, 0]
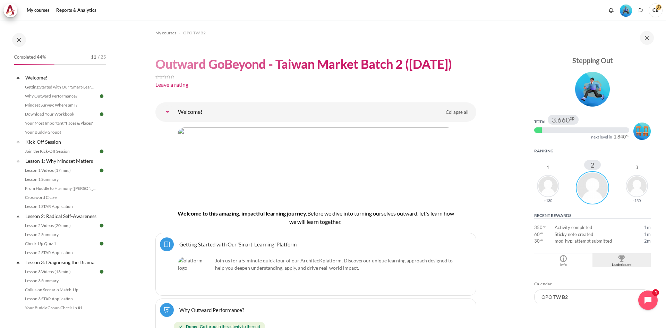
click at [608, 257] on div "Blocks" at bounding box center [621, 258] width 55 height 7
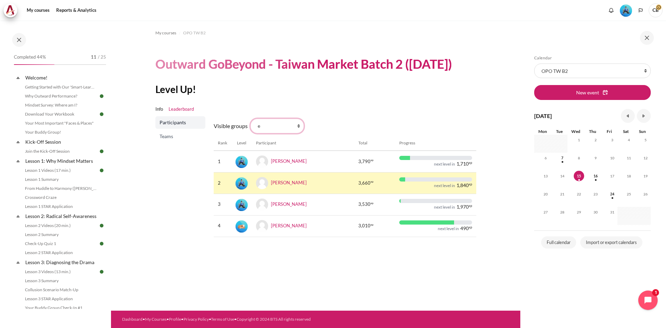
click at [290, 126] on select "All participants e 1 2 3 4 5 6 7 8 9 a b c d f g h i" at bounding box center [276, 126] width 53 height 15
select select "0"
click at [250, 119] on select "All participants e 1 2 3 4 5 6 7 8 9 a b c d f g h i" at bounding box center [276, 126] width 53 height 15
click at [273, 125] on select "All participants e 1 2 3 4 5 6 7 8 9 a b c d f g h i" at bounding box center [276, 126] width 53 height 15
click at [175, 135] on span "Teams" at bounding box center [181, 136] width 43 height 7
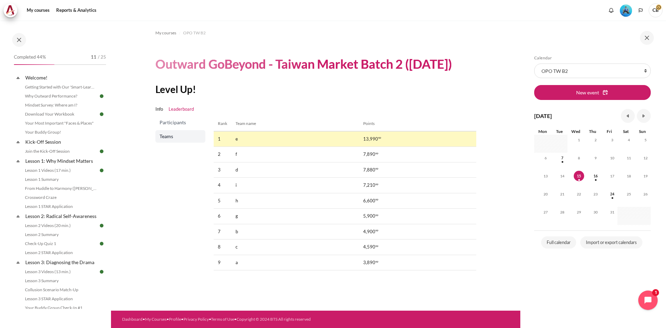
click at [179, 122] on span "Participants" at bounding box center [181, 122] width 43 height 7
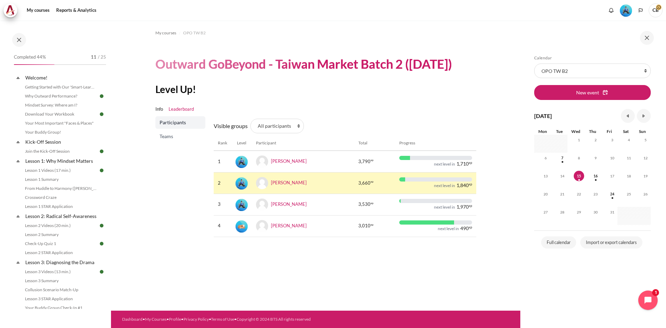
click at [338, 293] on div "My courses OPO TW B2 Outward GoBeyond - Taiwan Market Batch 2 ([DATE]) Level Up…" at bounding box center [315, 165] width 409 height 290
click at [14, 8] on img at bounding box center [11, 10] width 10 height 10
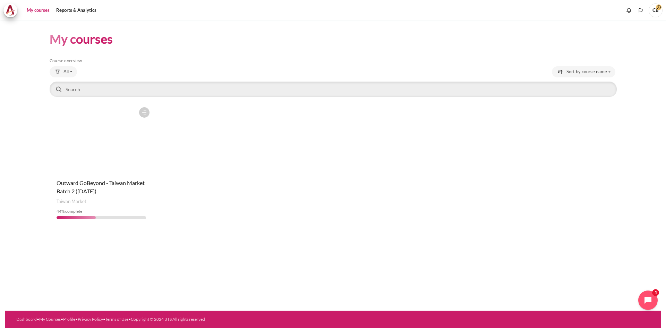
click at [407, 249] on div "My courses Skip Course overview Course overview All" at bounding box center [333, 165] width 656 height 290
